Goal: Task Accomplishment & Management: Use online tool/utility

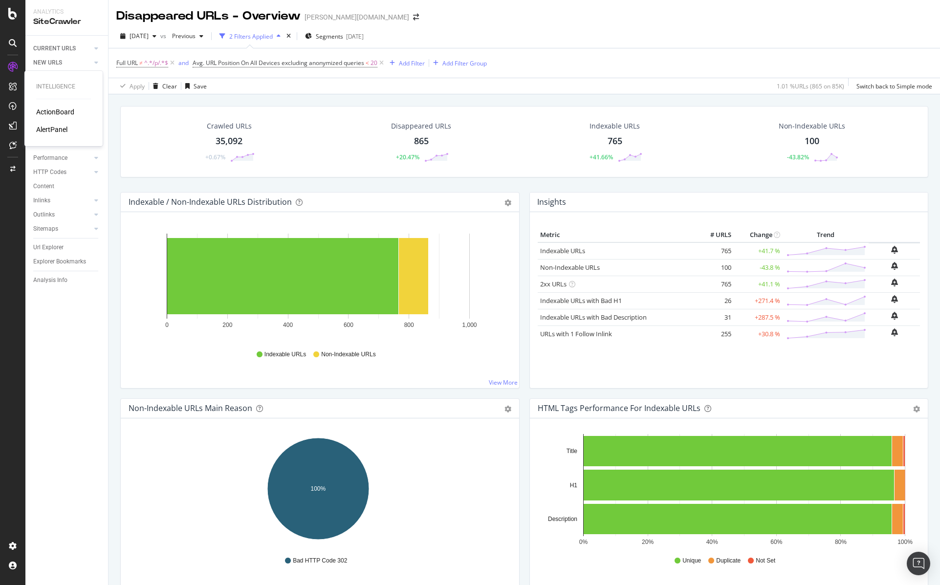
click at [64, 115] on div "ActionBoard" at bounding box center [55, 112] width 38 height 10
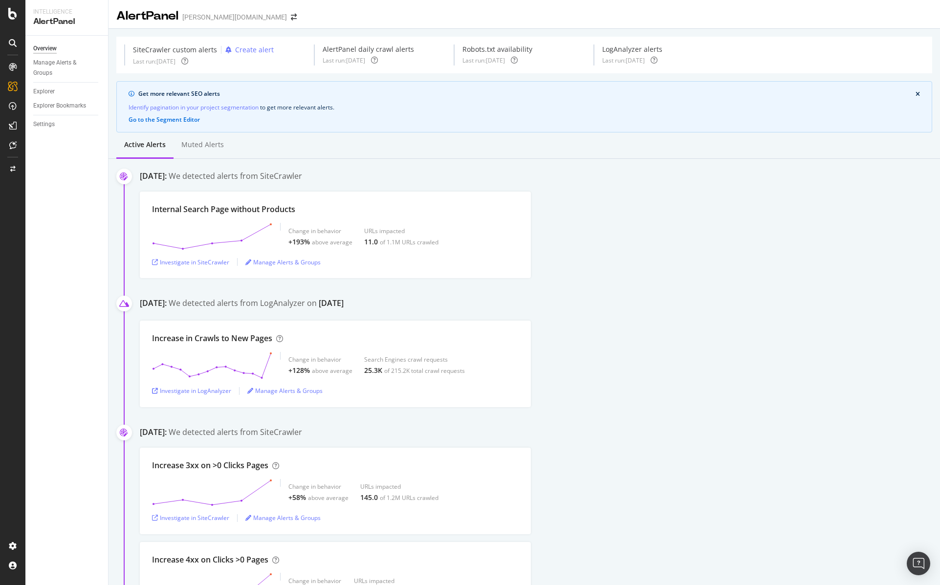
click at [48, 49] on div "Overview" at bounding box center [44, 49] width 23 height 10
click at [51, 167] on div "SmartIndex" at bounding box center [53, 165] width 35 height 10
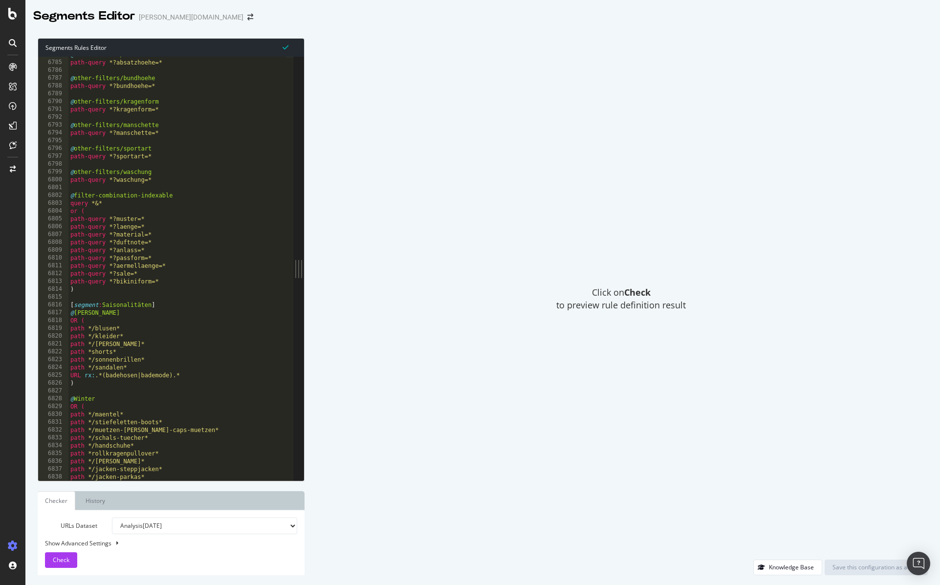
scroll to position [14930, 0]
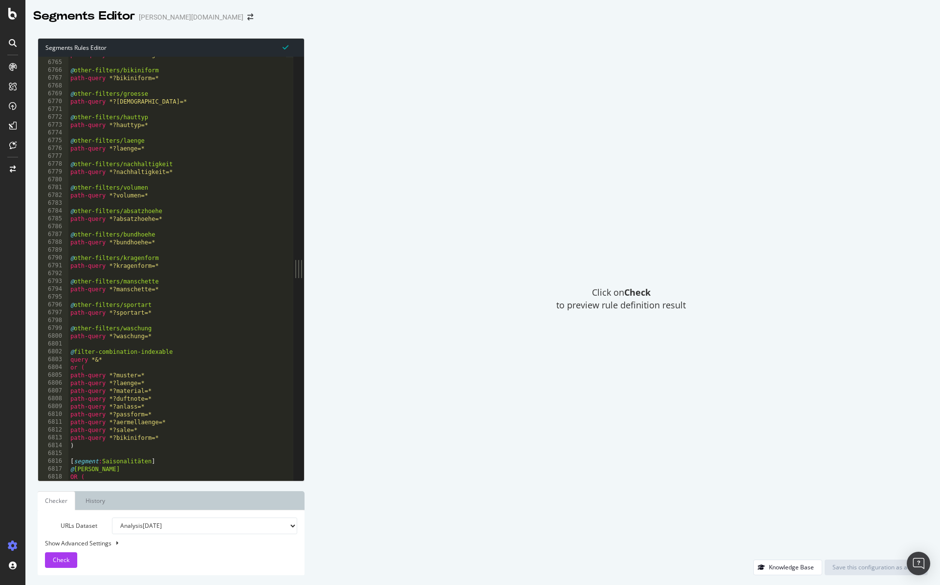
type textarea "path-query *?laenge=*"
click at [187, 152] on div "path-query *?aermellaenge=* @ other-filters/bikiniform path-query *?bikiniform=…" at bounding box center [195, 267] width 254 height 432
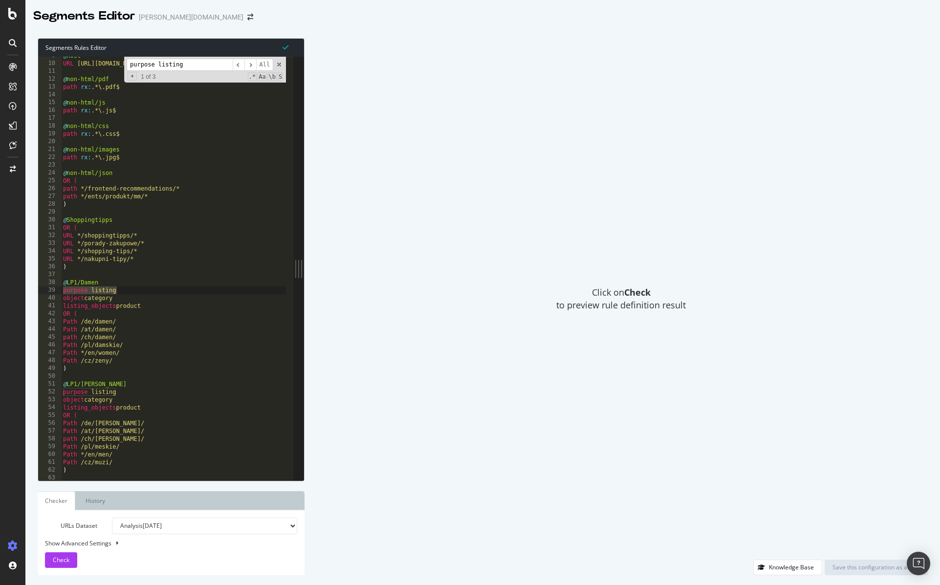
scroll to position [0, 0]
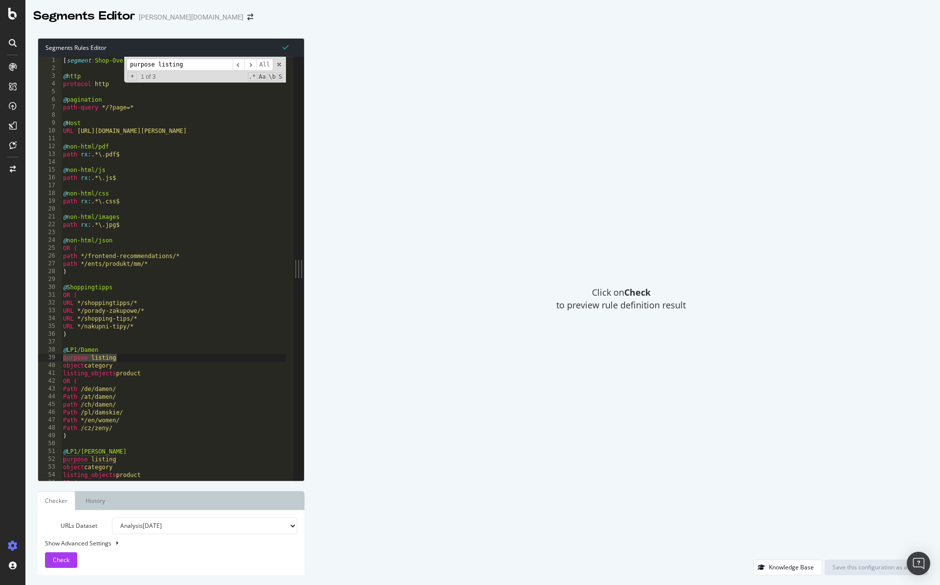
type input "purpose listing"
click at [282, 67] on div "purpose listing ​ ​ All Replace All + 1 of 3 .* Aa \b S" at bounding box center [205, 70] width 162 height 26
click at [280, 64] on span at bounding box center [279, 64] width 7 height 7
click at [133, 310] on div "[ segment : Shop-Overall ] @ http protocol http @ pagination path-query */?page…" at bounding box center [188, 273] width 254 height 432
type textarea "URL */porady-zakupowe/*"
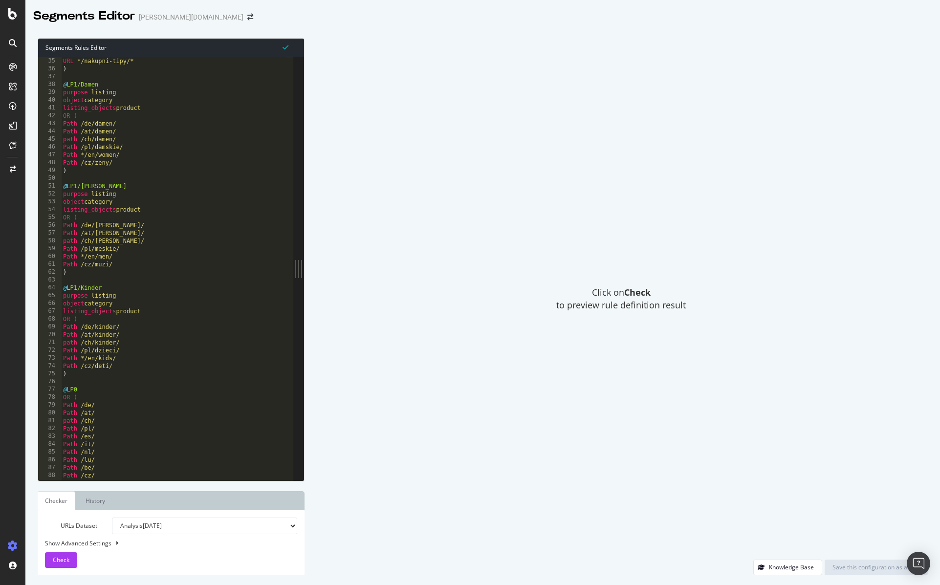
scroll to position [86, 0]
